Goal: Task Accomplishment & Management: Use online tool/utility

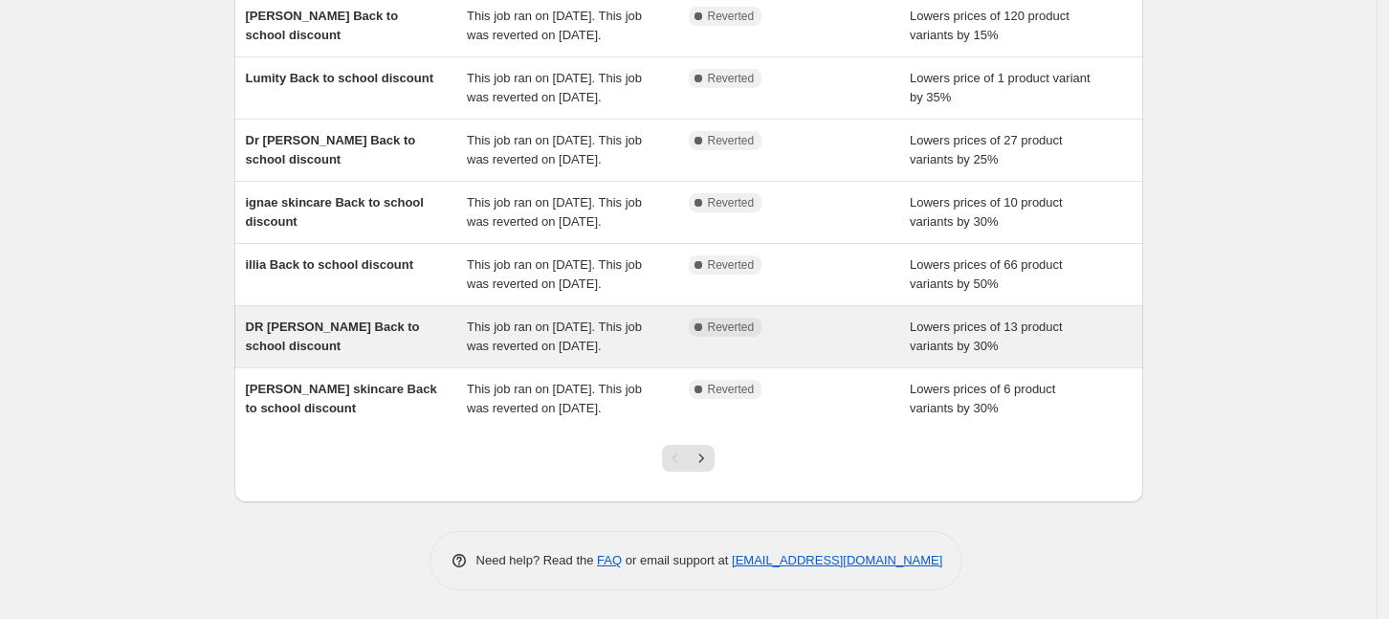
scroll to position [537, 0]
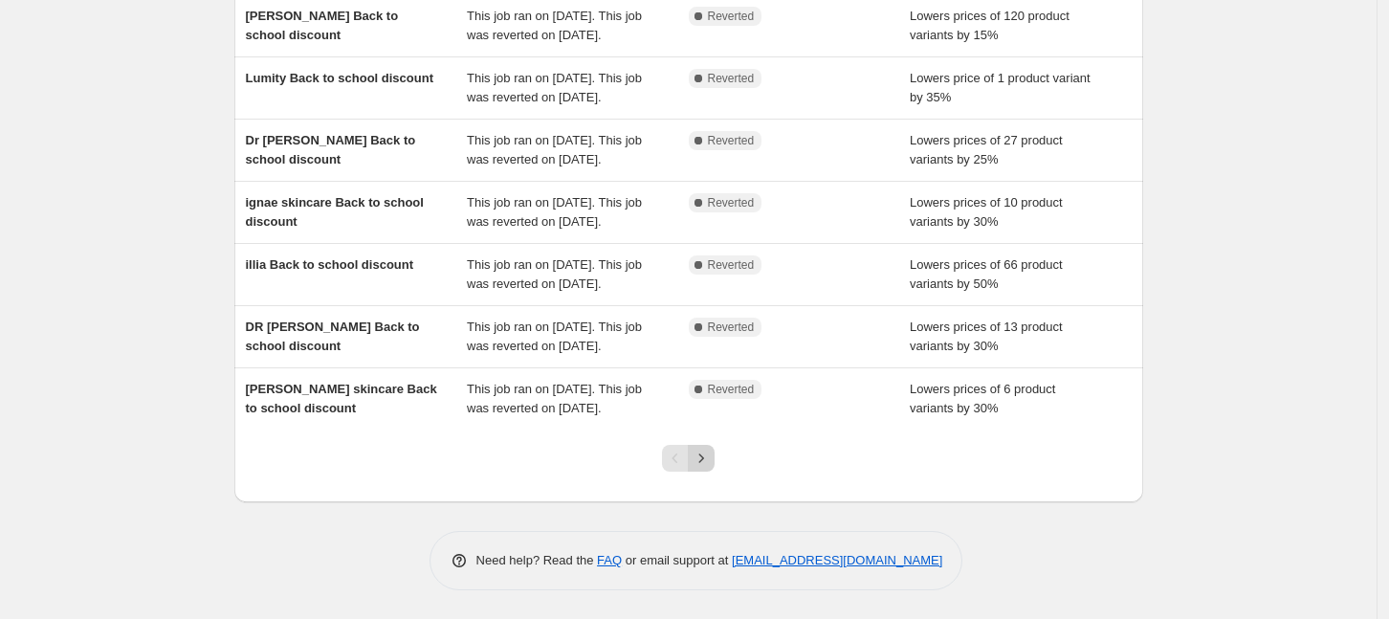
click at [711, 454] on icon "Next" at bounding box center [701, 458] width 19 height 19
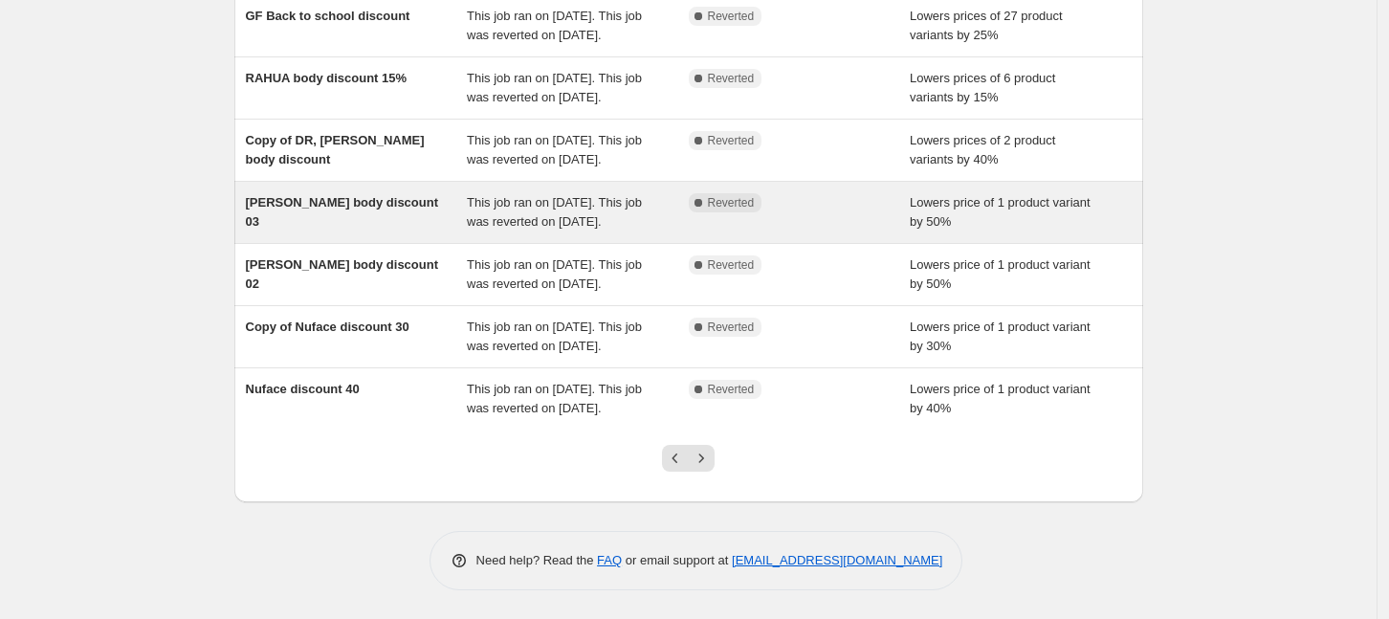
scroll to position [555, 0]
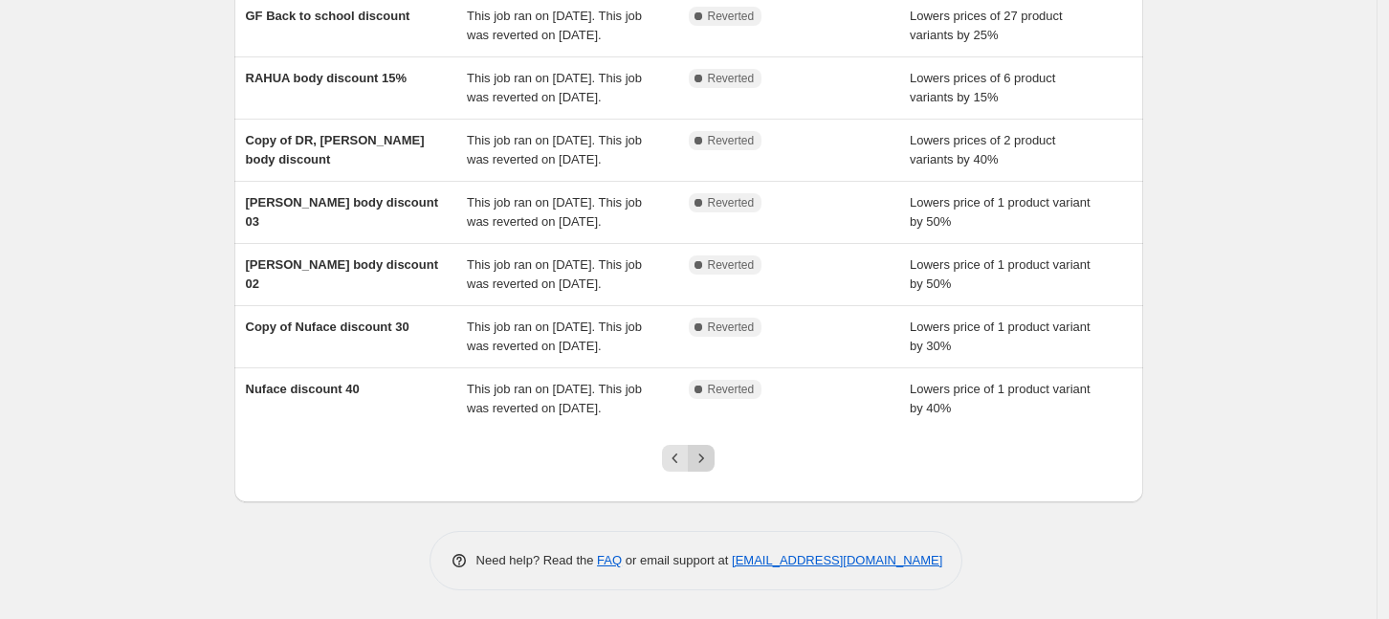
click at [703, 453] on icon "Next" at bounding box center [701, 458] width 19 height 19
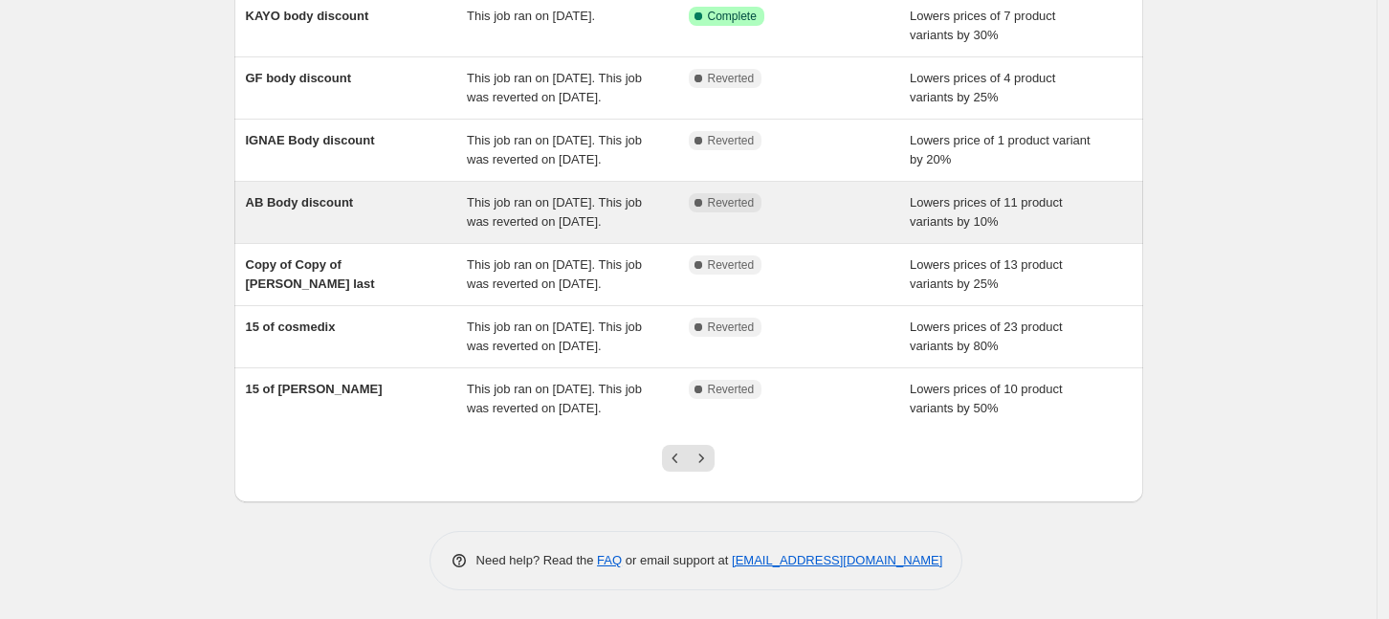
scroll to position [422, 0]
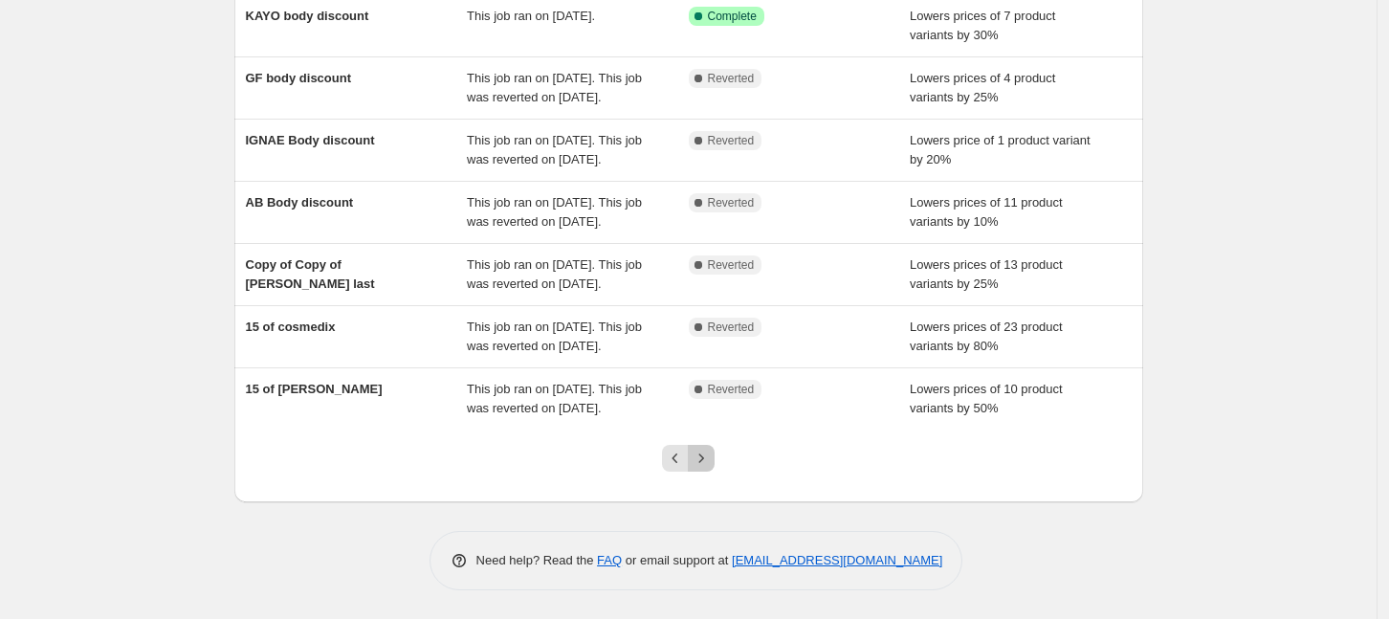
click at [711, 450] on icon "Next" at bounding box center [701, 458] width 19 height 19
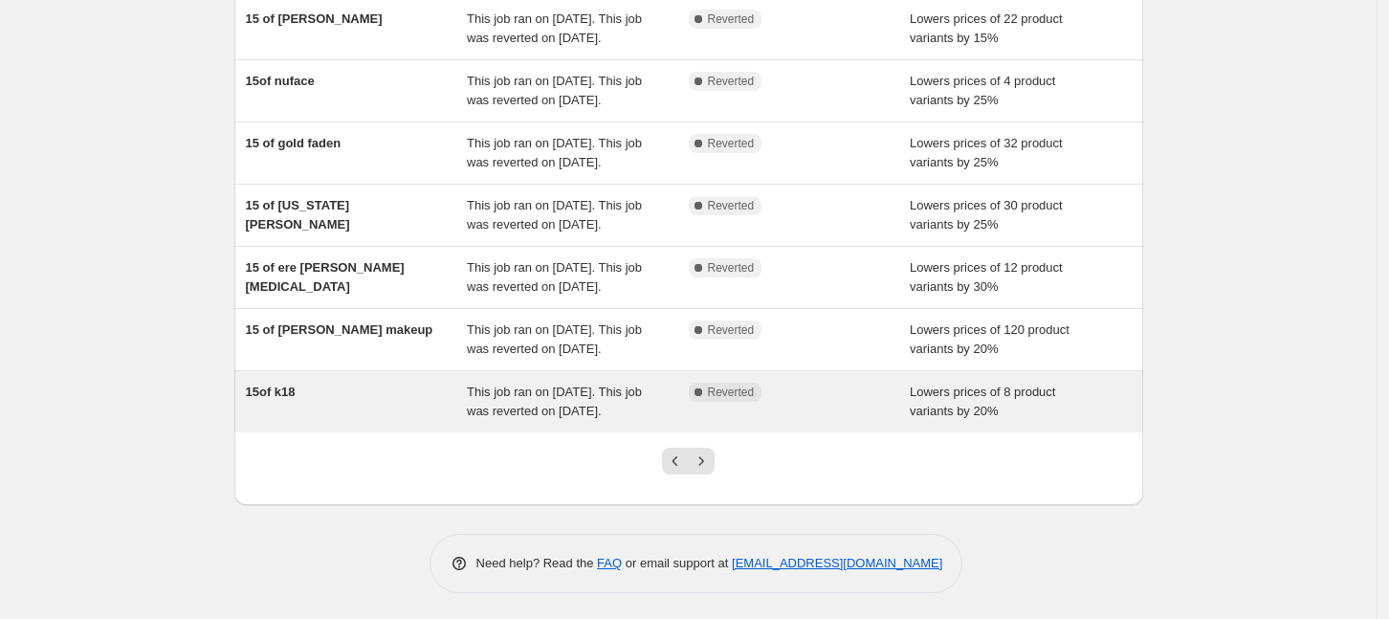
scroll to position [365, 0]
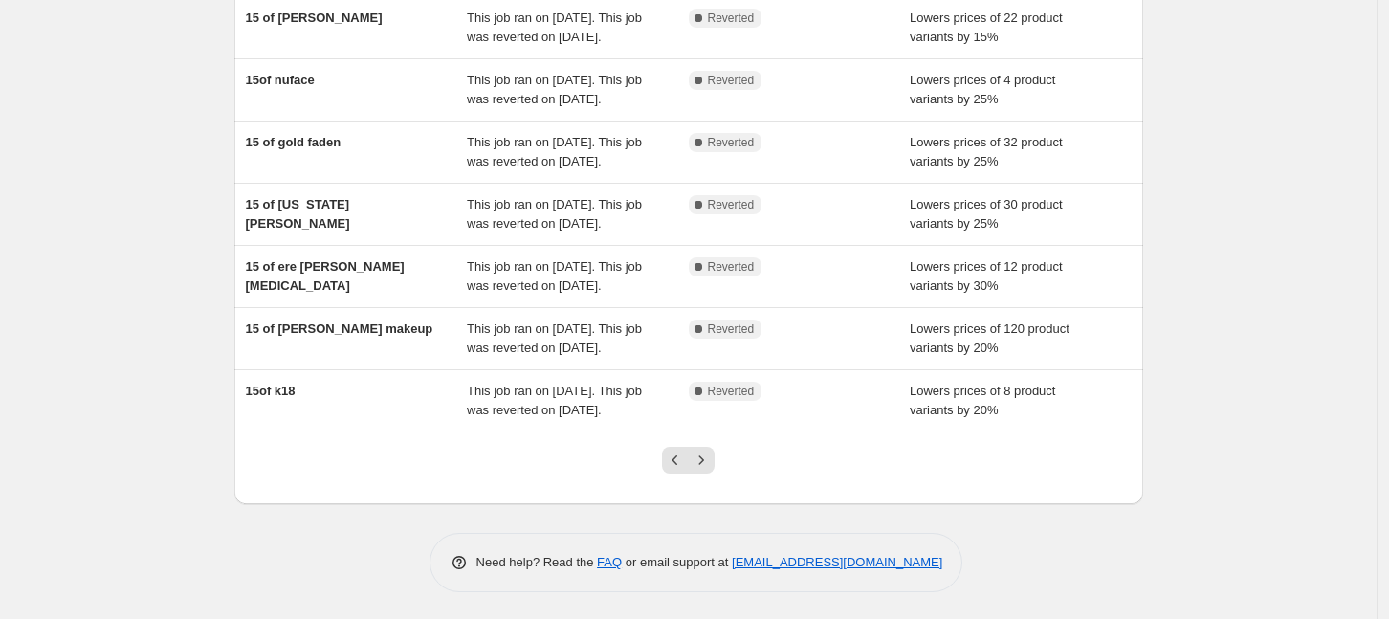
click at [701, 451] on icon "Next" at bounding box center [701, 460] width 19 height 19
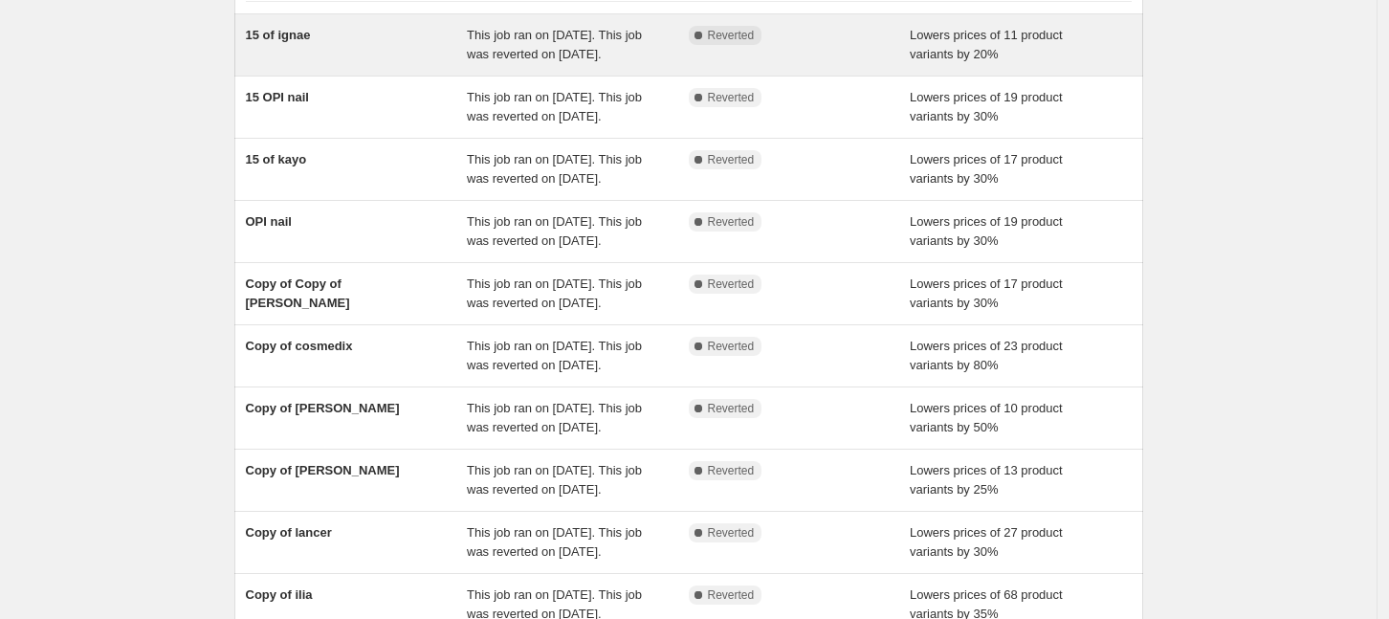
scroll to position [0, 0]
